Goal: Task Accomplishment & Management: Use online tool/utility

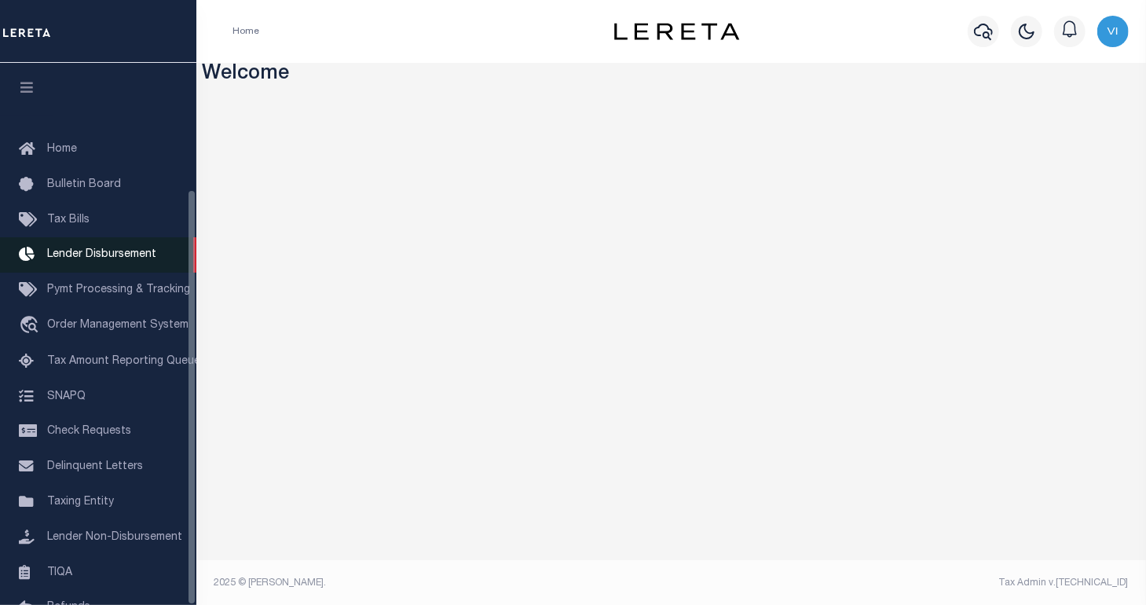
scroll to position [165, 0]
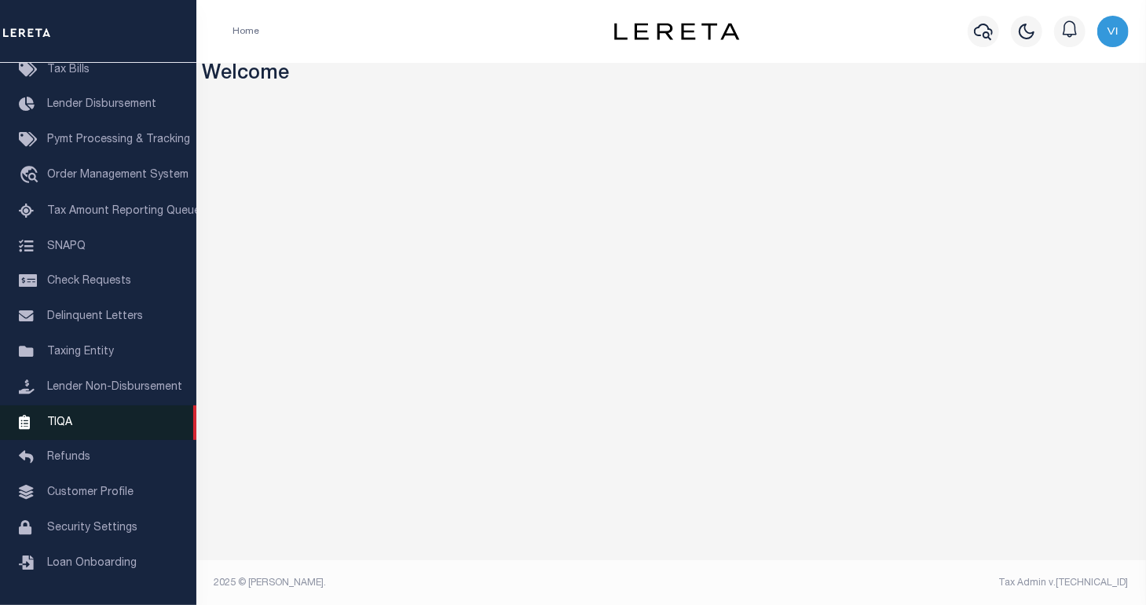
click at [72, 427] on link "TIQA" at bounding box center [98, 422] width 196 height 35
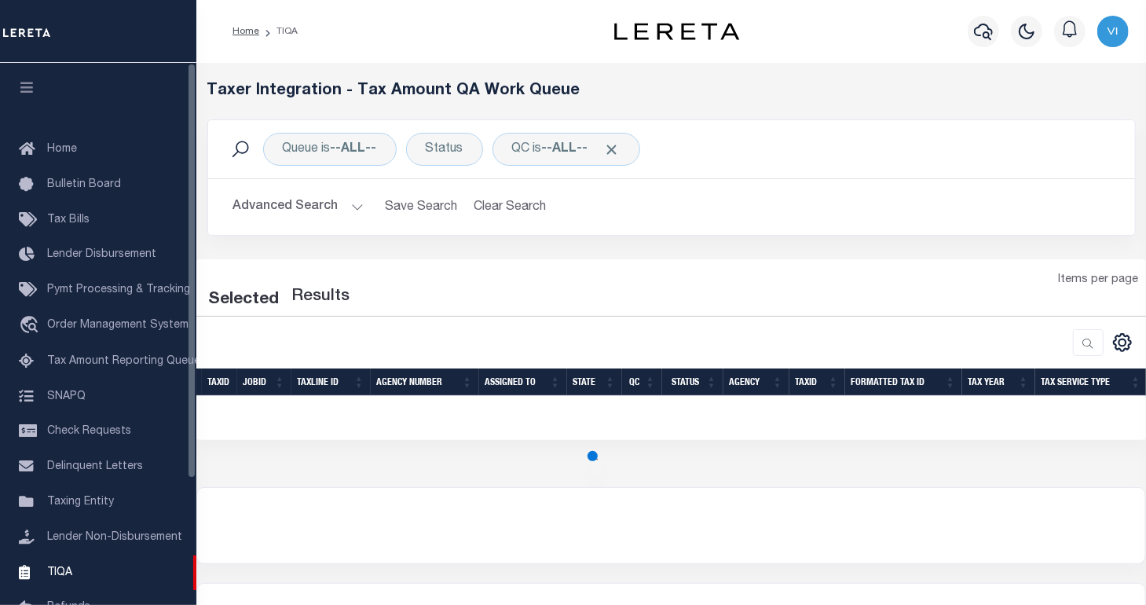
click at [25, 92] on icon "button" at bounding box center [27, 87] width 18 height 14
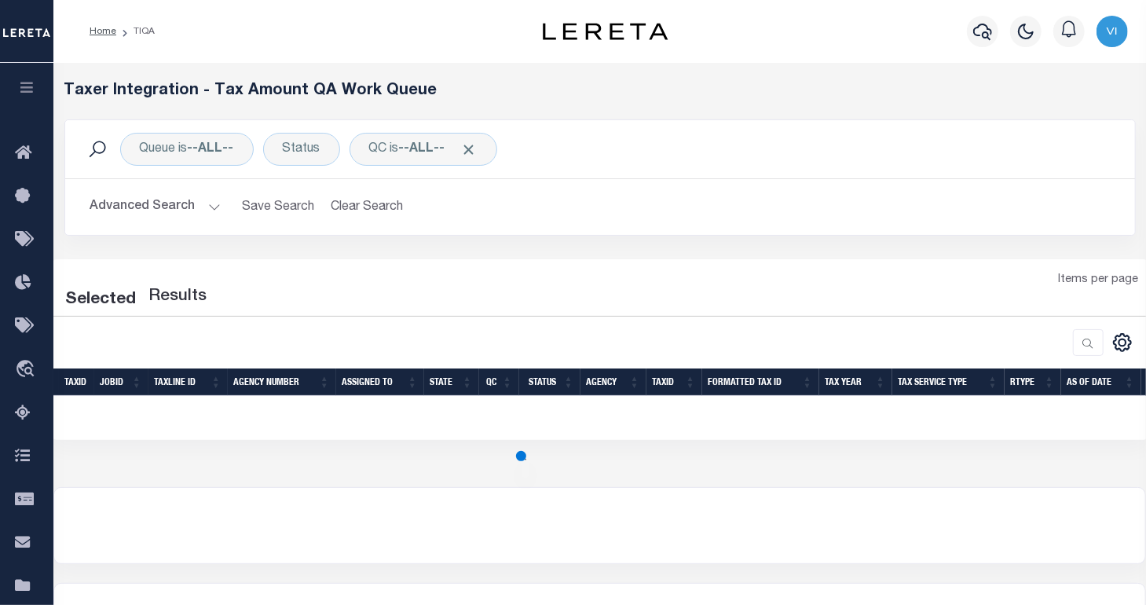
click at [795, 318] on div "Selected Results Items per page" at bounding box center [600, 314] width 1118 height 84
select select "200"
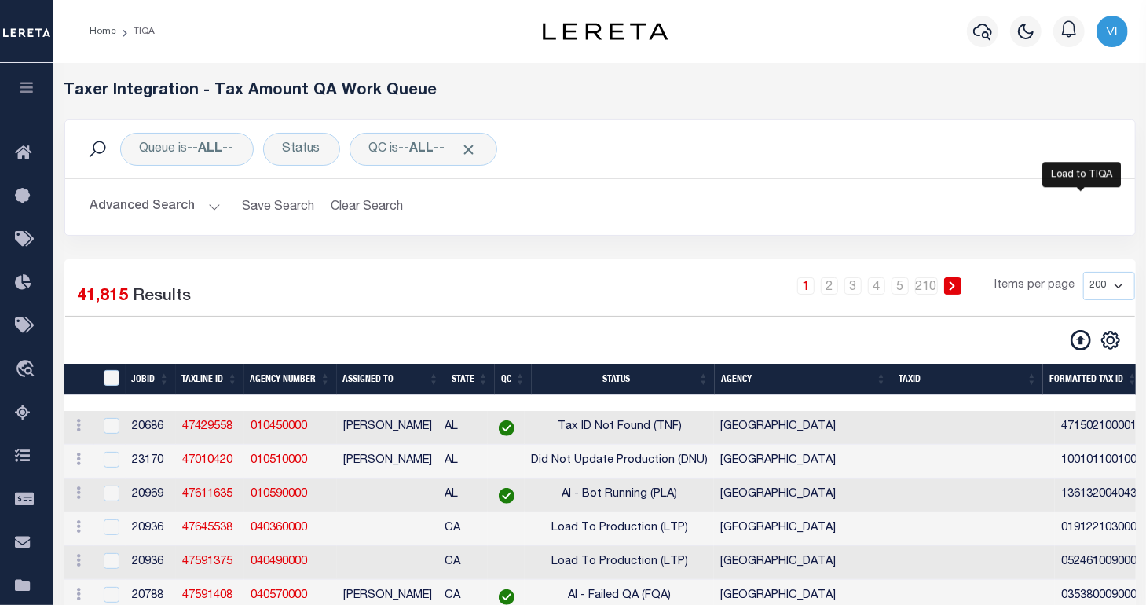
click at [1077, 334] on icon at bounding box center [1080, 340] width 20 height 20
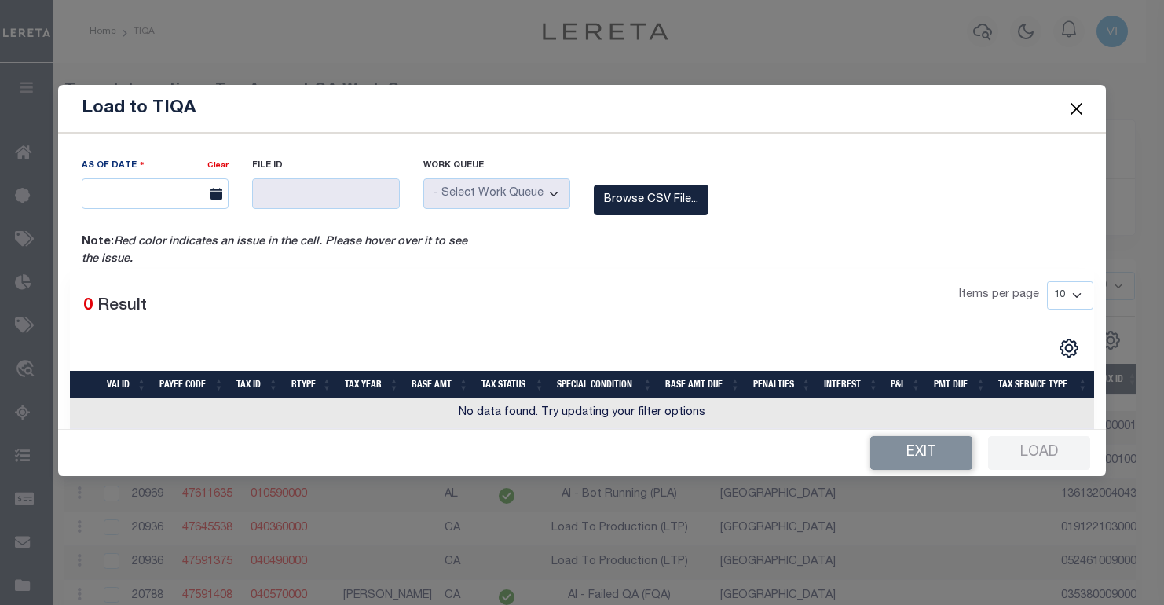
click at [174, 170] on div "As Of Date" at bounding box center [145, 168] width 126 height 22
click at [664, 202] on label "Browse CSV File..." at bounding box center [651, 200] width 115 height 31
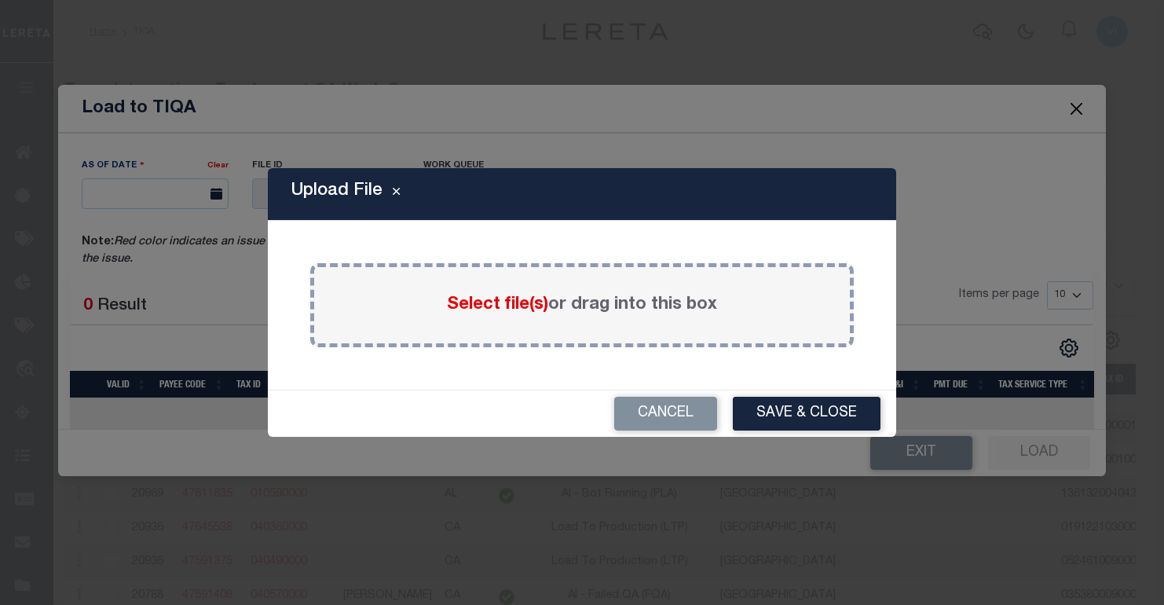
click at [501, 307] on span "Select file(s)" at bounding box center [497, 304] width 101 height 17
click at [0, 0] on input "Select file(s) or drag into this box" at bounding box center [0, 0] width 0 height 0
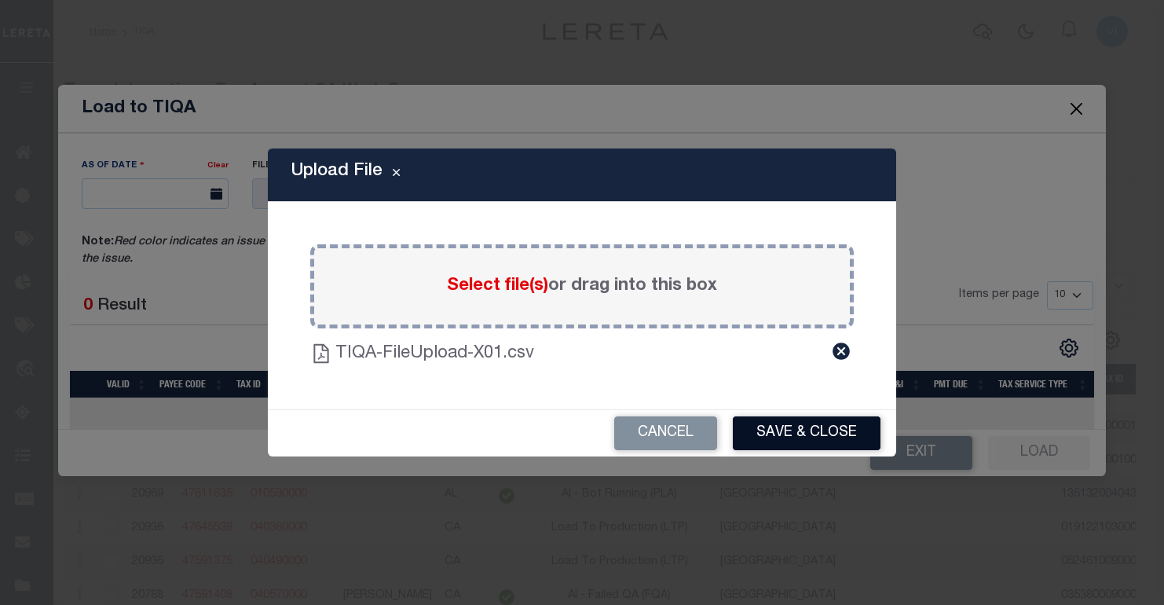
click at [802, 431] on button "Save & Close" at bounding box center [807, 433] width 148 height 34
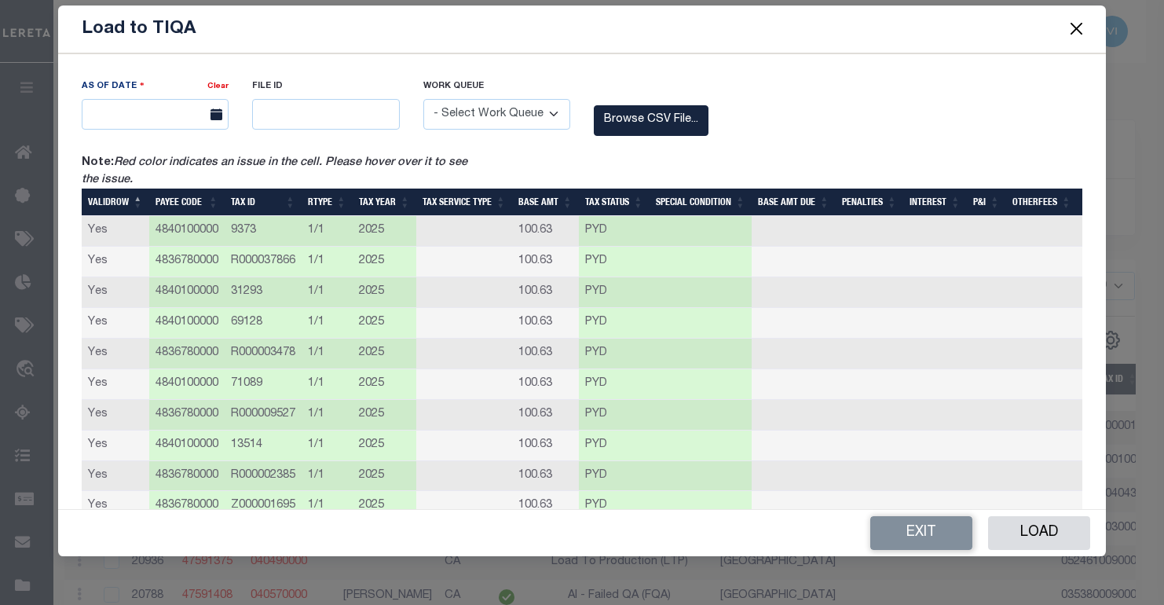
click at [529, 115] on select "- Select Work Queue - Delinquent Escrow" at bounding box center [496, 114] width 147 height 31
click at [471, 116] on select "- Select Work Queue - Delinquent Escrow" at bounding box center [496, 114] width 147 height 31
click at [1079, 31] on button "Close" at bounding box center [1076, 29] width 20 height 20
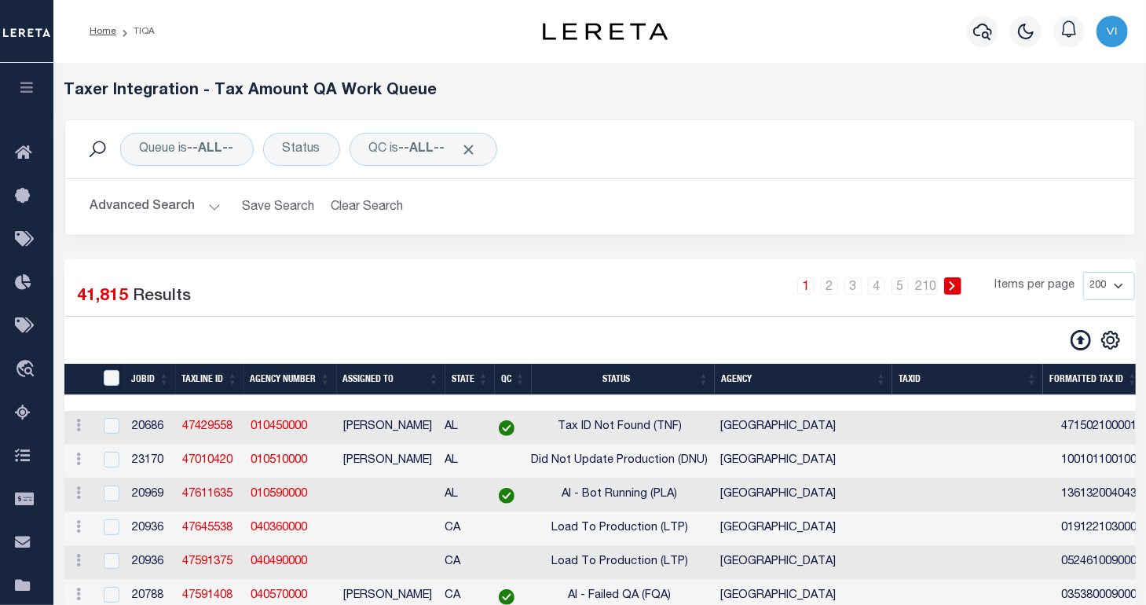
click at [1011, 159] on div "Queue is --ALL-- Status QC is --ALL-- Search" at bounding box center [600, 149] width 1044 height 33
